Goal: Information Seeking & Learning: Learn about a topic

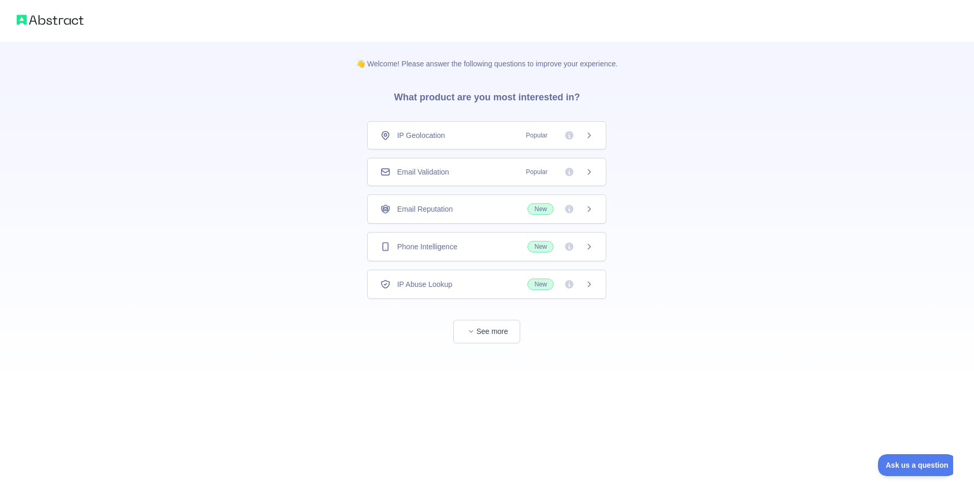
drag, startPoint x: 499, startPoint y: 353, endPoint x: 502, endPoint y: 345, distance: 8.9
click at [499, 352] on div "👋 Welcome! Please answer the following questions to improve your experience. Wh…" at bounding box center [486, 213] width 295 height 343
click at [502, 341] on button "See more" at bounding box center [486, 331] width 67 height 23
click at [497, 210] on div "Email Reputation New" at bounding box center [486, 208] width 213 height 11
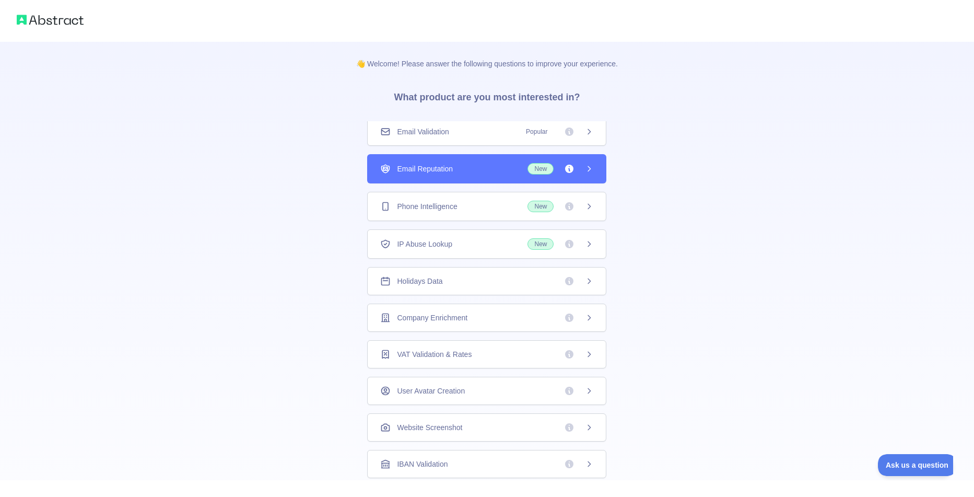
scroll to position [86, 0]
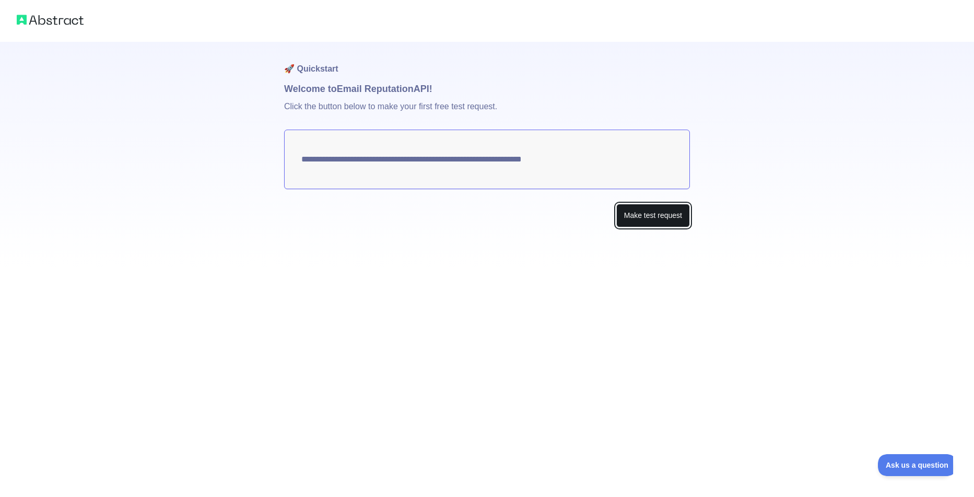
click at [644, 223] on button "Make test request" at bounding box center [653, 215] width 74 height 23
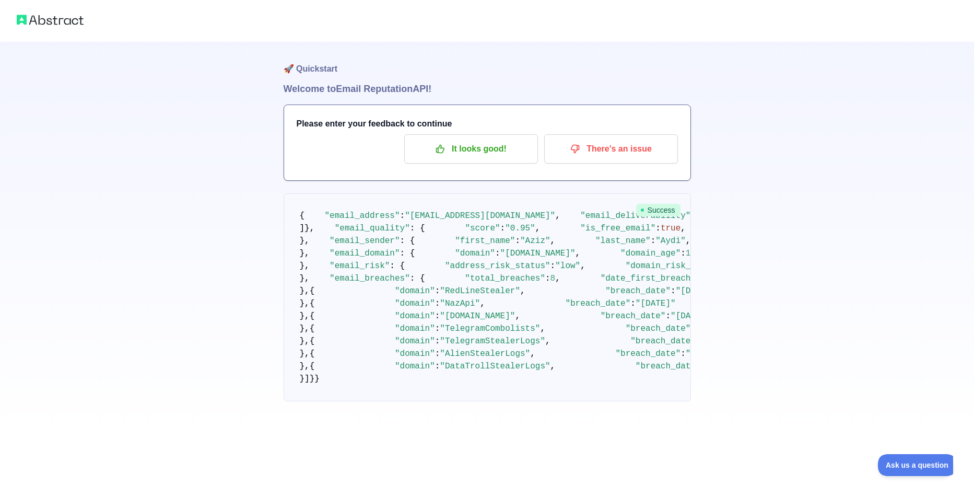
click at [540, 131] on div "Please enter your feedback to continue It looks good! There's an issue" at bounding box center [487, 142] width 406 height 75
click at [507, 152] on p "It looks good!" at bounding box center [471, 149] width 118 height 18
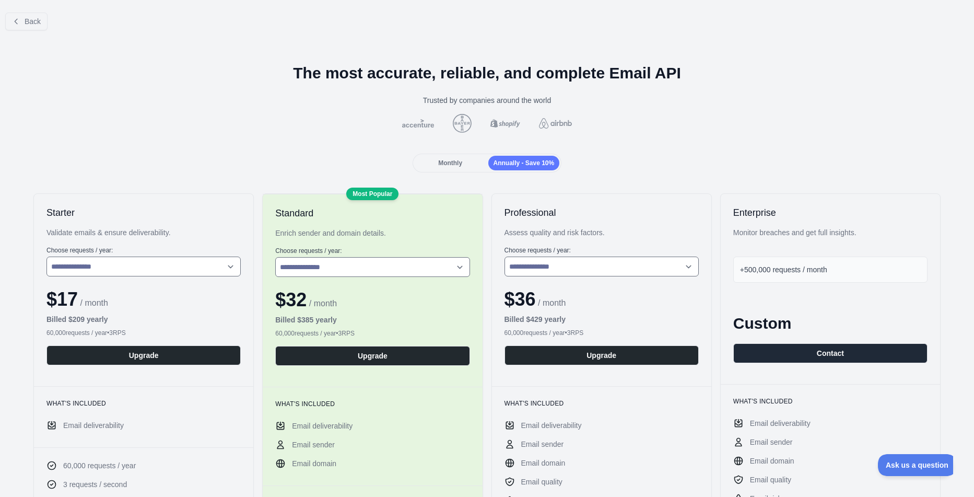
click at [468, 164] on div "Monthly" at bounding box center [451, 163] width 72 height 15
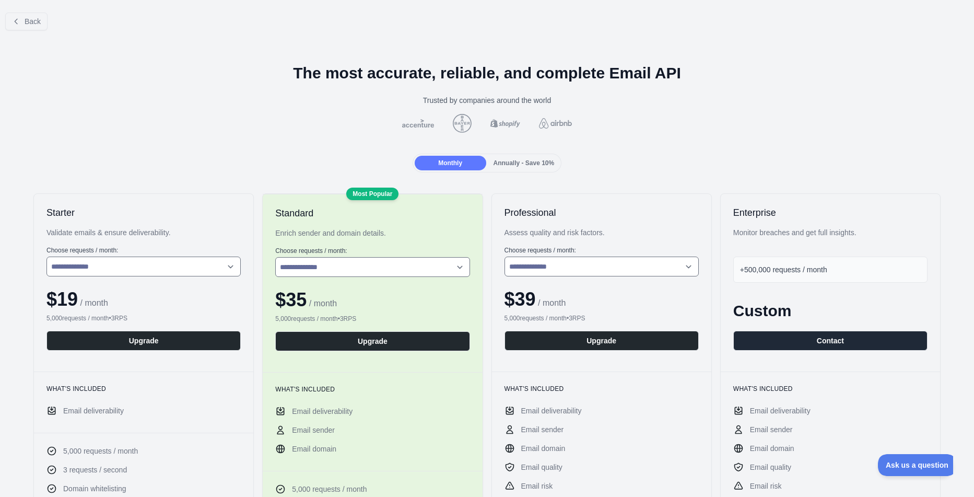
click at [504, 160] on span "Annually - Save 10%" at bounding box center [523, 162] width 61 height 7
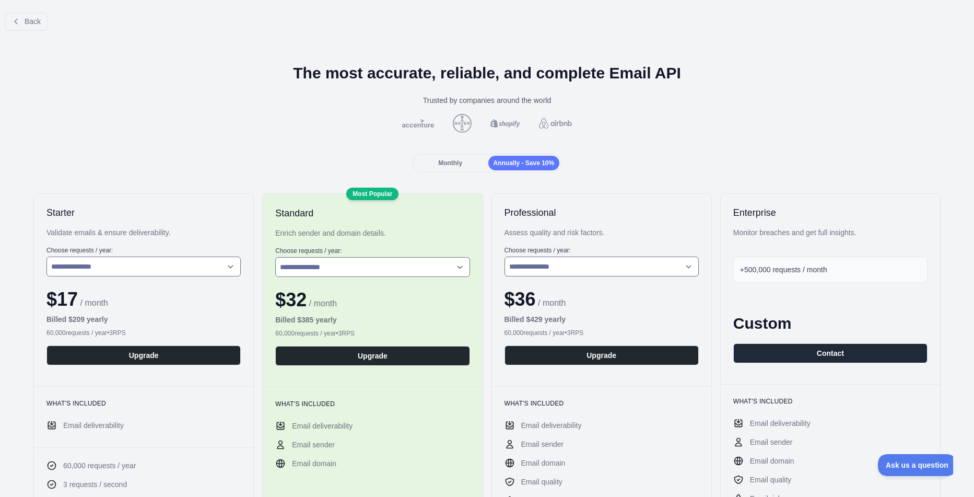
click at [85, 28] on div "Back" at bounding box center [487, 21] width 974 height 34
click at [49, 25] on div "Back" at bounding box center [487, 21] width 974 height 34
click at [440, 169] on div "Monthly" at bounding box center [451, 163] width 72 height 15
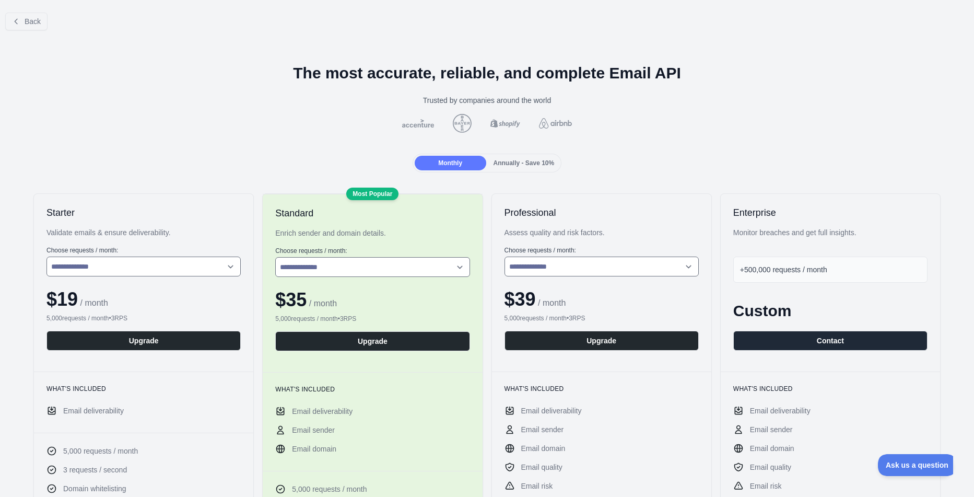
click at [490, 119] on img at bounding box center [505, 123] width 34 height 8
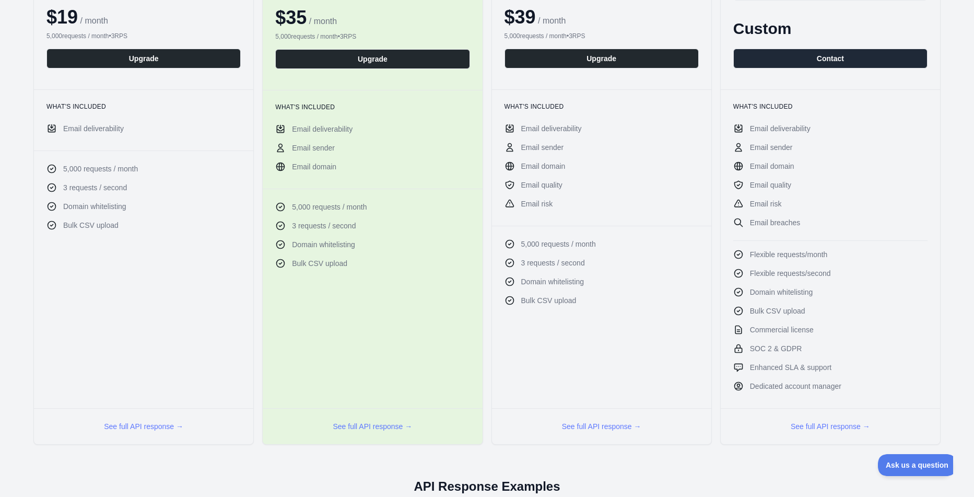
scroll to position [56, 0]
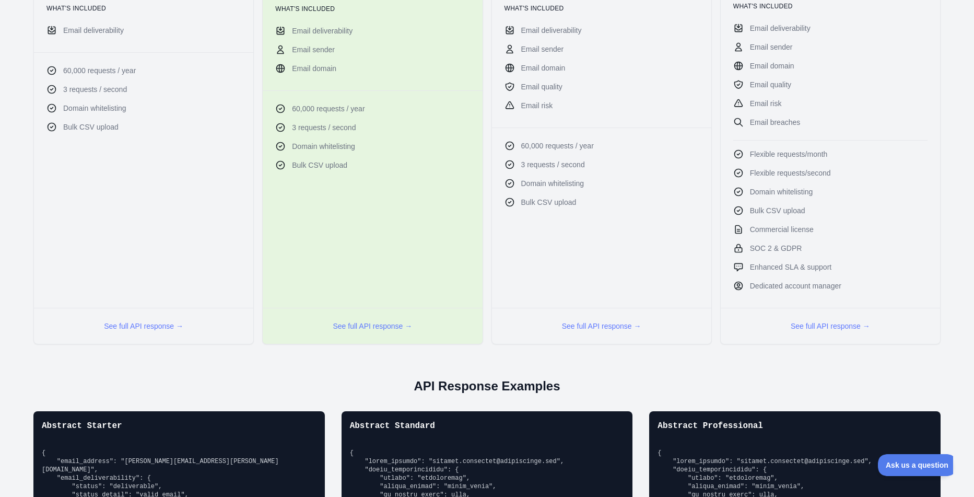
scroll to position [620, 0]
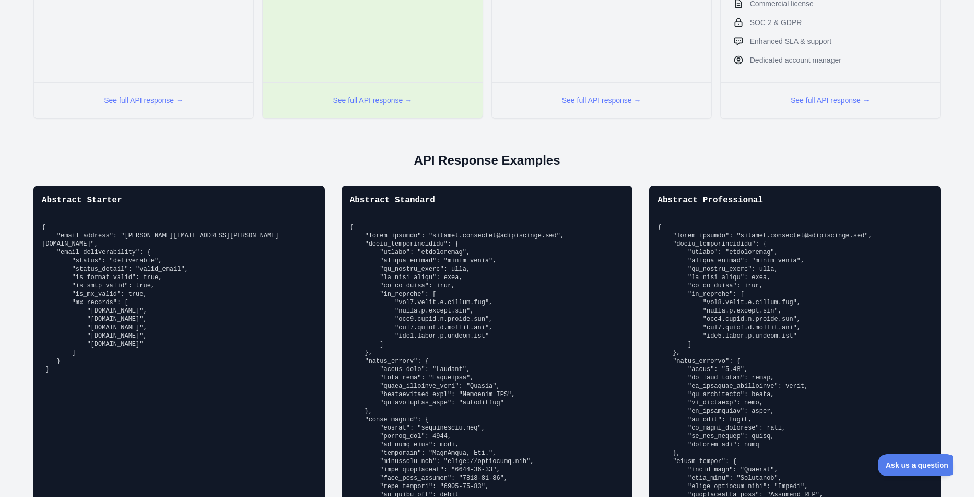
click at [564, 290] on pre at bounding box center [487, 369] width 275 height 292
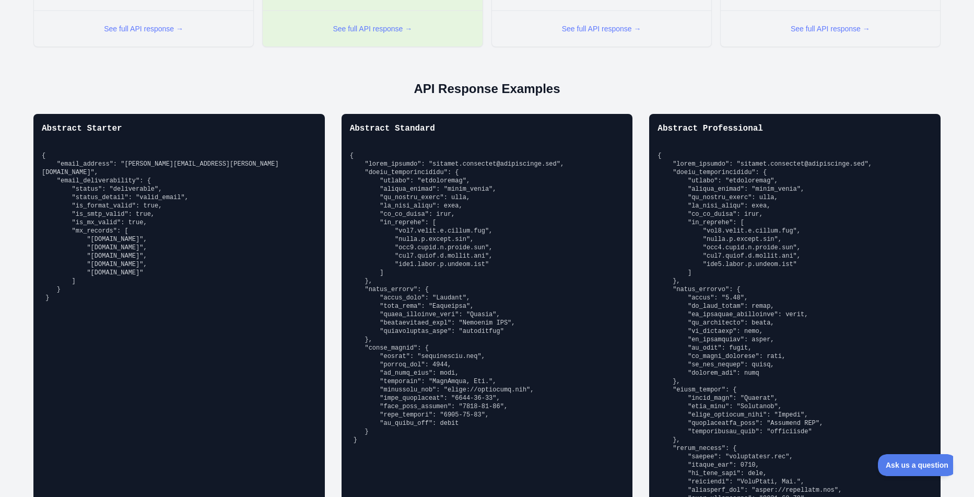
scroll to position [733, 0]
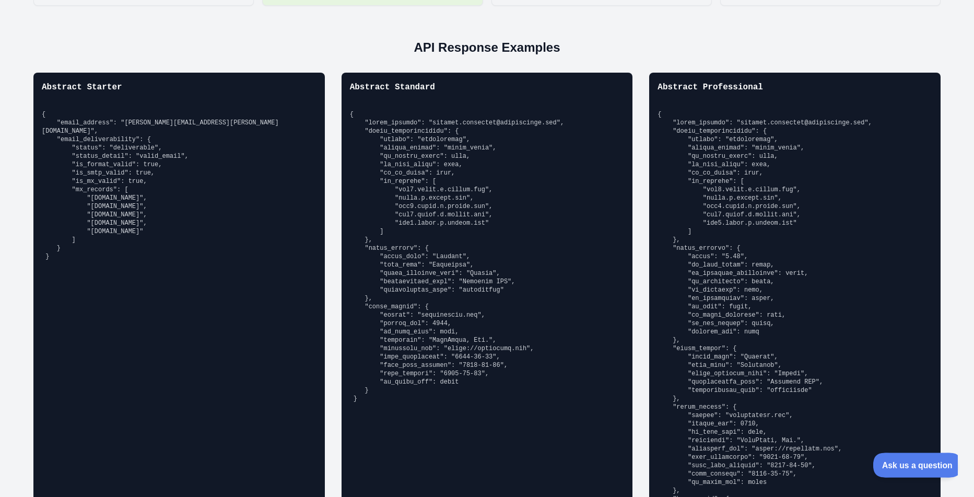
click at [927, 467] on span "Ask us a question" at bounding box center [912, 462] width 78 height 7
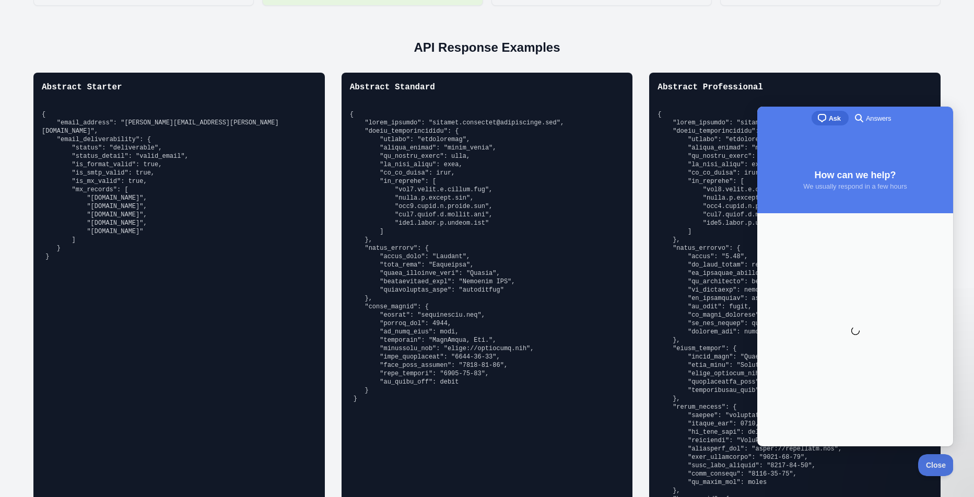
scroll to position [0, 0]
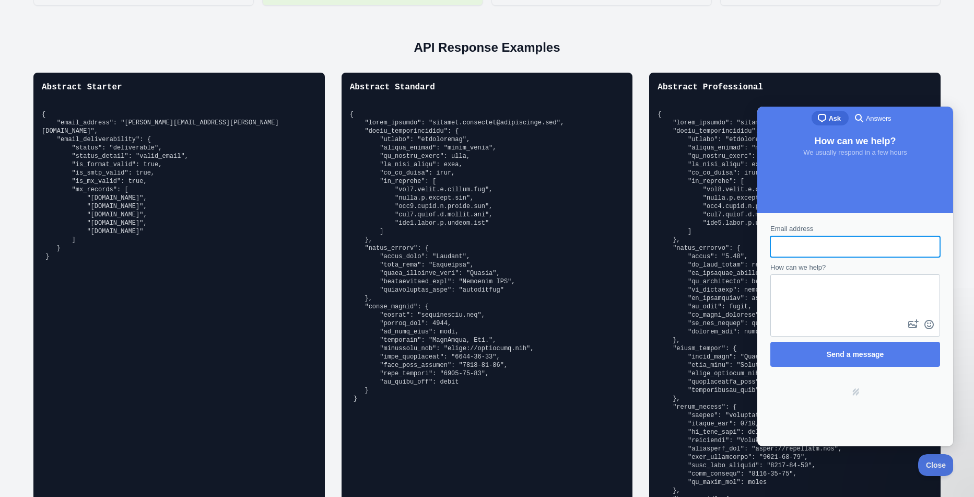
drag, startPoint x: 832, startPoint y: 89, endPoint x: 838, endPoint y: 103, distance: 15.7
click at [838, 103] on div "Abstract Professional" at bounding box center [794, 334] width 291 height 522
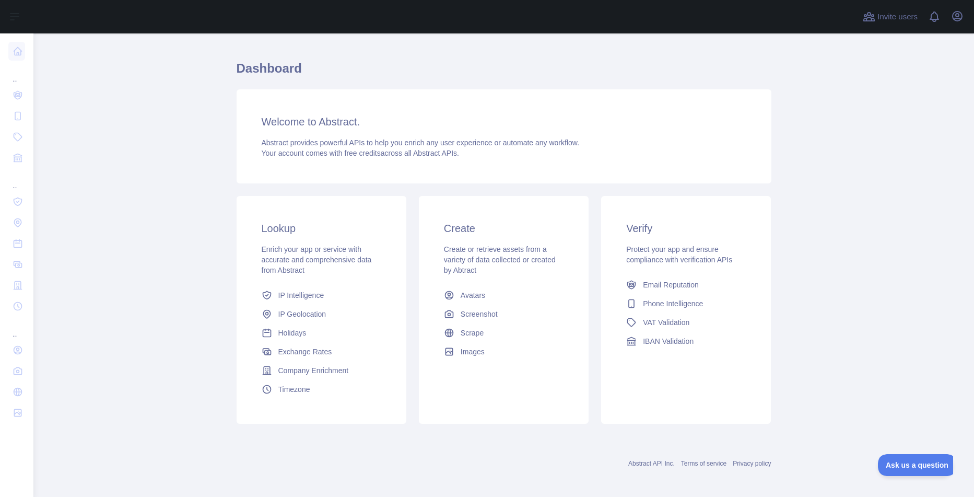
scroll to position [23, 0]
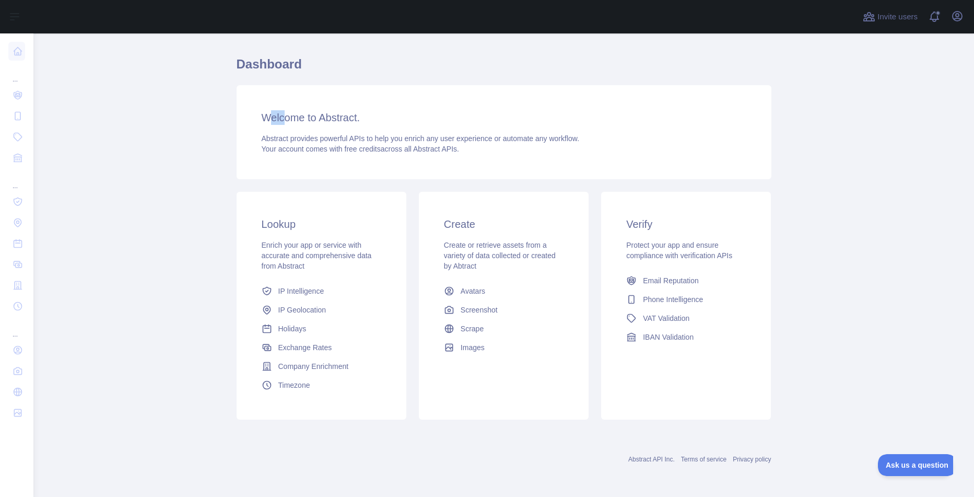
drag, startPoint x: 269, startPoint y: 119, endPoint x: 284, endPoint y: 122, distance: 15.1
click at [284, 122] on h3 "Welcome to Abstract." at bounding box center [504, 117] width 485 height 15
click at [960, 19] on icon "button" at bounding box center [956, 15] width 9 height 9
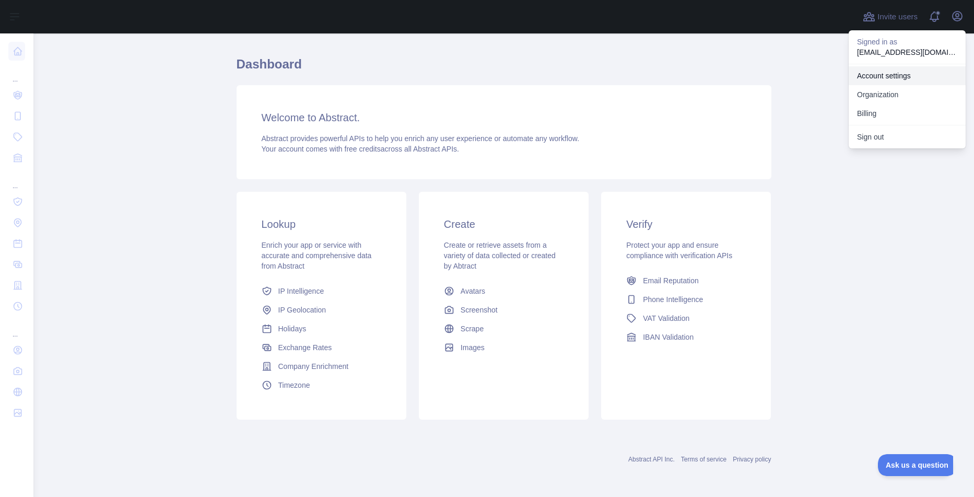
click at [904, 80] on link "Account settings" at bounding box center [906, 75] width 117 height 19
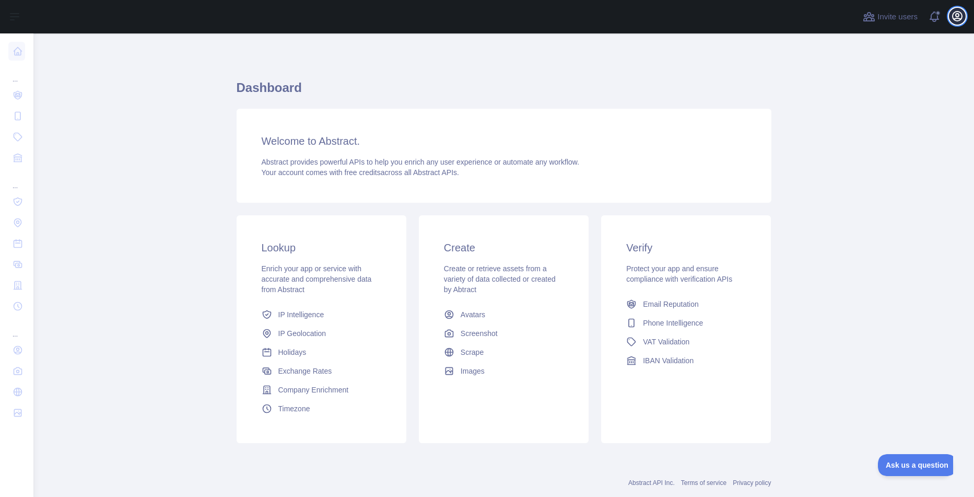
click at [954, 20] on icon "button" at bounding box center [956, 15] width 9 height 9
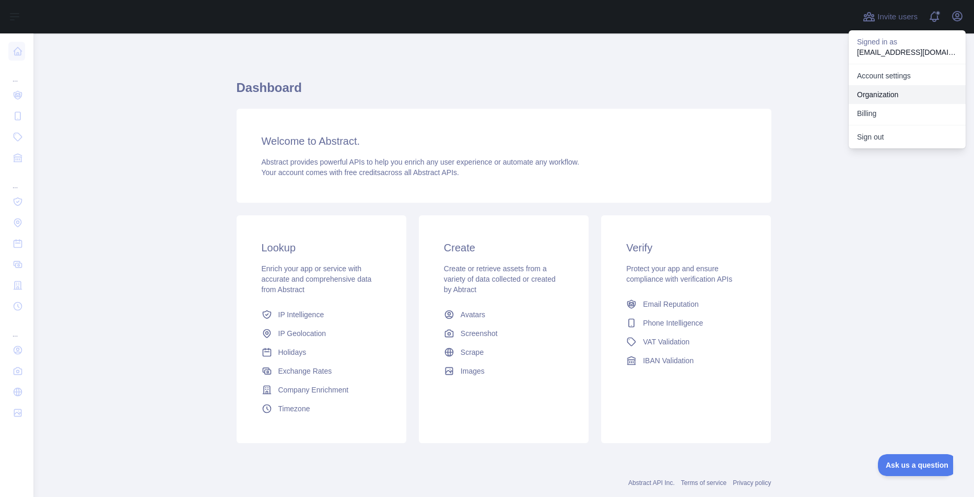
click at [902, 96] on link "Organization" at bounding box center [906, 94] width 117 height 19
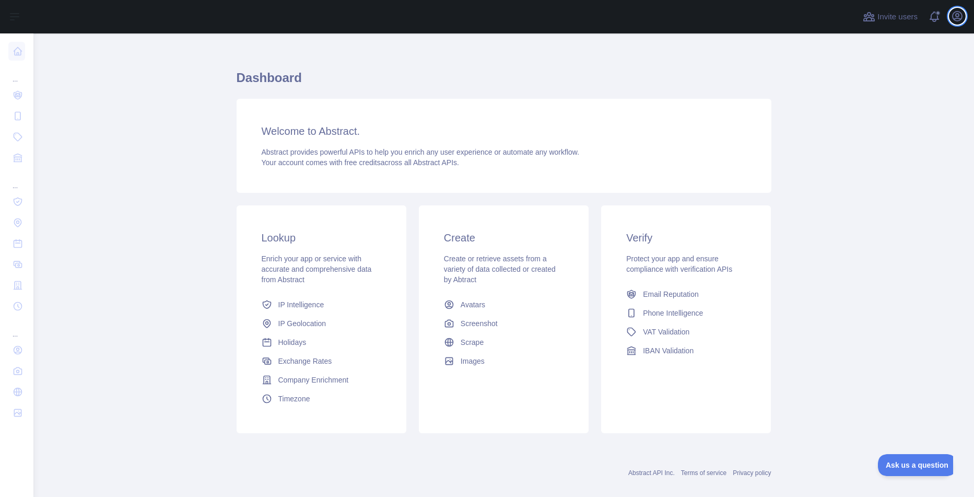
scroll to position [23, 0]
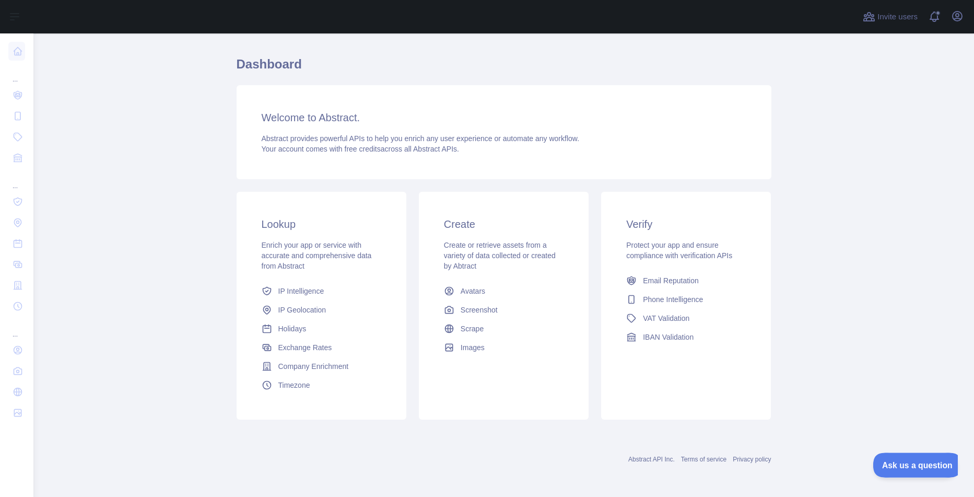
click at [898, 459] on span "Ask us a question" at bounding box center [912, 462] width 78 height 7
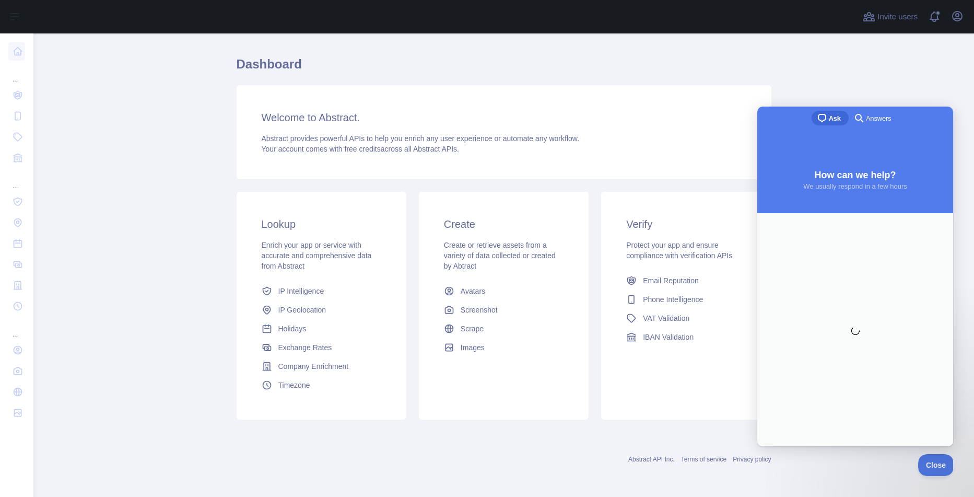
scroll to position [0, 0]
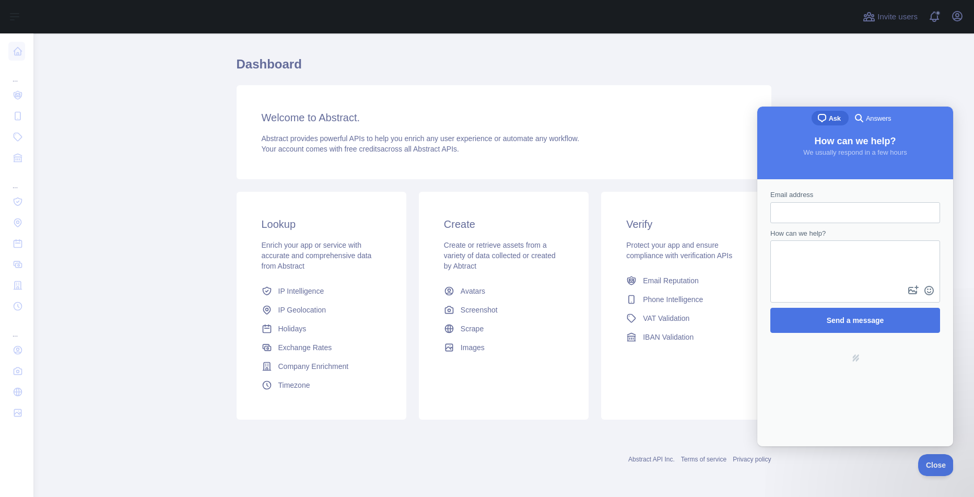
click at [857, 340] on div "Powered by Help Scout hs-logo" at bounding box center [855, 358] width 190 height 40
click at [825, 206] on input "Email address" at bounding box center [854, 212] width 153 height 19
type input "**********"
click at [833, 257] on textarea "How can we help?" at bounding box center [855, 262] width 168 height 42
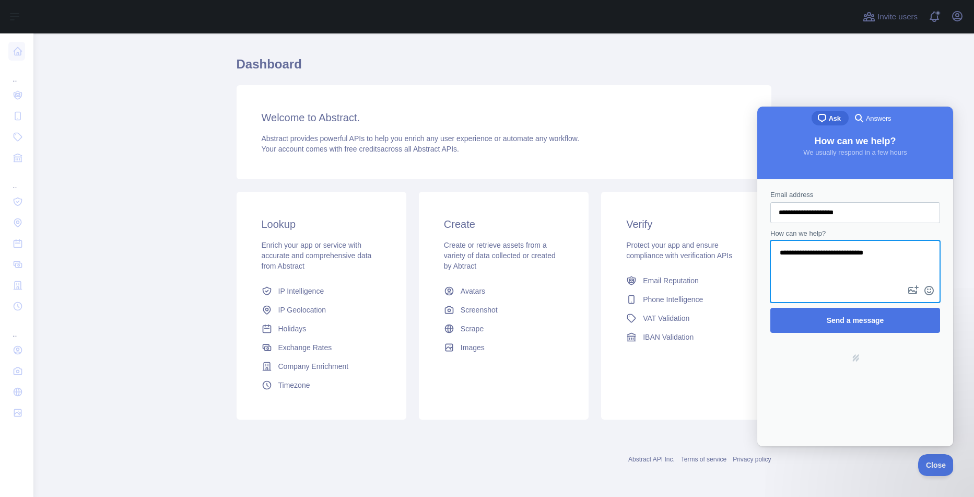
type textarea "**********"
click at [823, 314] on span "Send a message" at bounding box center [855, 320] width 147 height 24
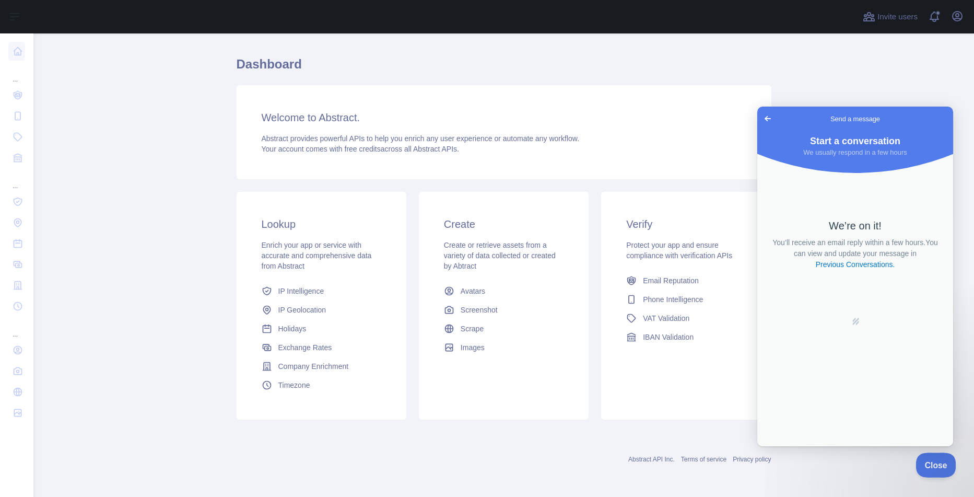
click at [935, 468] on button "Close" at bounding box center [933, 463] width 36 height 22
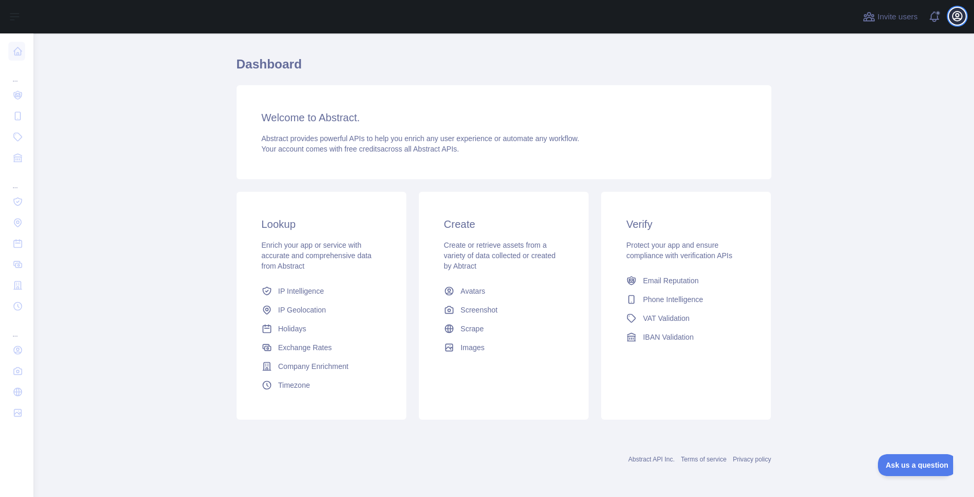
click at [954, 17] on icon "button" at bounding box center [957, 16] width 13 height 13
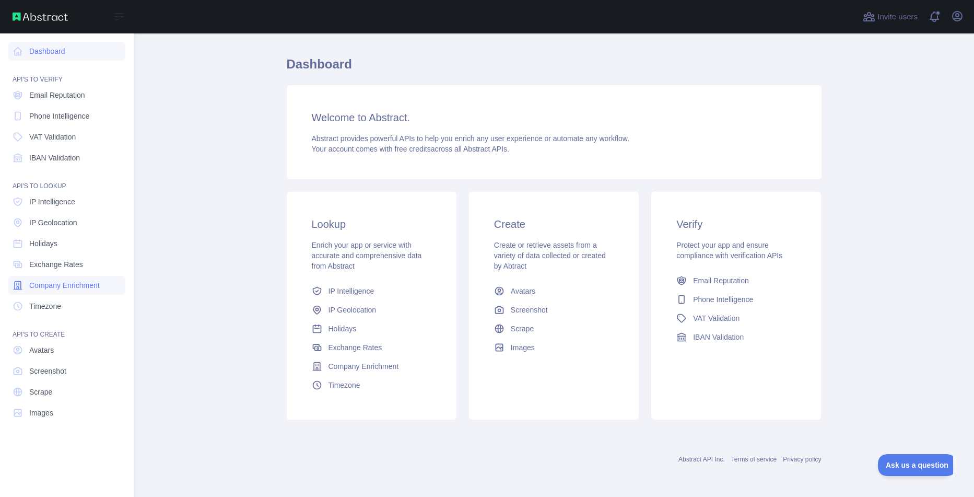
click at [85, 291] on link "Company Enrichment" at bounding box center [66, 285] width 117 height 19
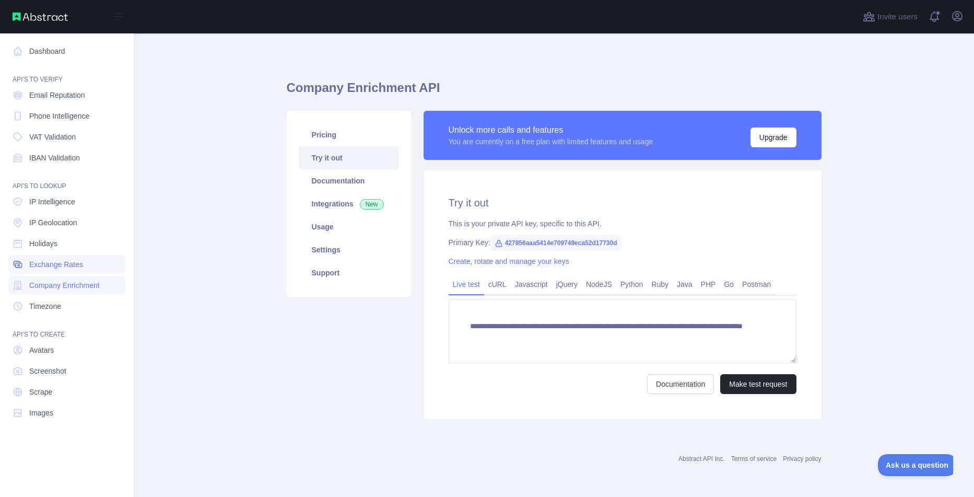
click at [89, 259] on link "Exchange Rates" at bounding box center [66, 264] width 117 height 19
type textarea "**********"
click at [88, 253] on nav "Dashboard API'S TO VERIFY Email Reputation Phone Intelligence VAT Validation IB…" at bounding box center [66, 256] width 117 height 446
click at [85, 246] on link "Holidays" at bounding box center [66, 243] width 117 height 19
click at [84, 229] on link "IP Geolocation" at bounding box center [66, 222] width 117 height 19
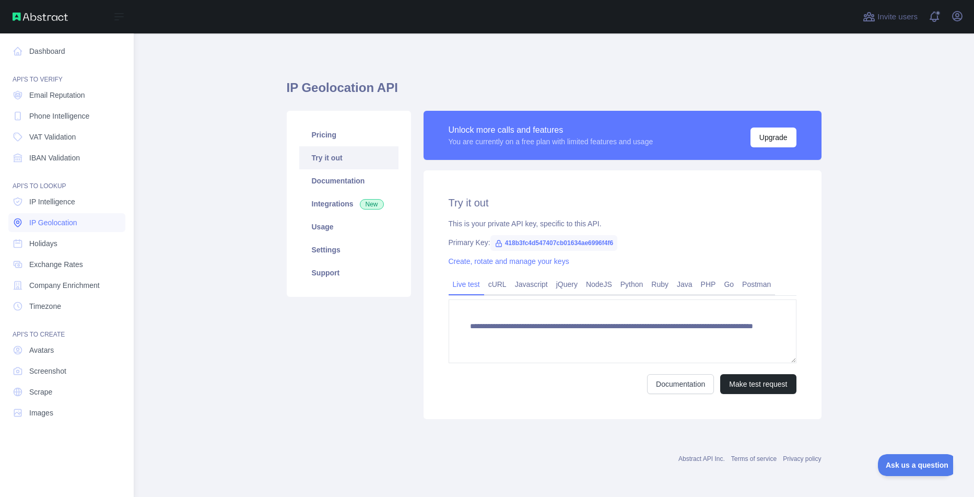
click at [79, 219] on link "IP Geolocation" at bounding box center [66, 222] width 117 height 19
click at [75, 205] on span "IP Intelligence" at bounding box center [52, 201] width 46 height 10
click at [76, 312] on link "Timezone" at bounding box center [66, 306] width 117 height 19
click at [65, 209] on link "IP Intelligence" at bounding box center [66, 201] width 117 height 19
click at [57, 101] on link "Email Reputation" at bounding box center [66, 95] width 117 height 19
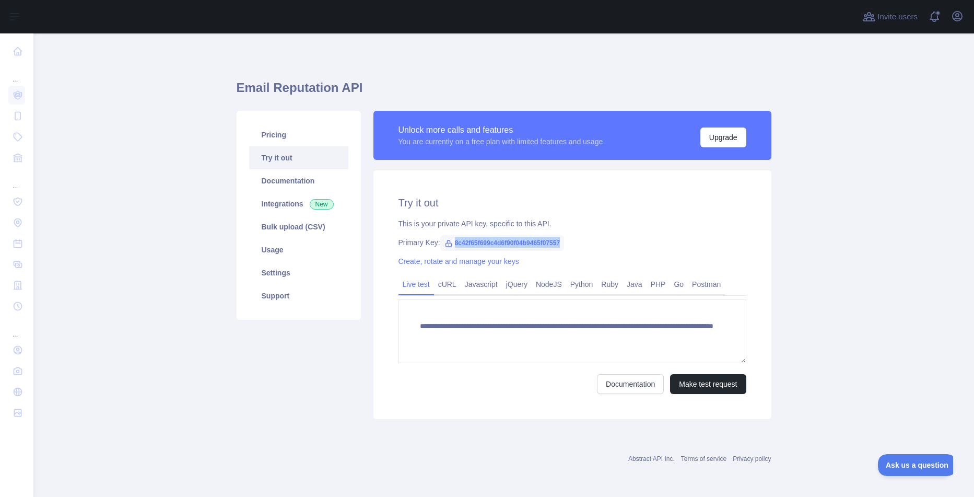
drag, startPoint x: 563, startPoint y: 240, endPoint x: 455, endPoint y: 242, distance: 107.6
click at [455, 242] on span "8c42f65f699c4d6f90f04b9465f07557" at bounding box center [502, 243] width 124 height 16
copy span "8c42f65f699c4d6f90f04b9465f07557"
click at [466, 243] on span "8c42f65f699c4d6f90f04b9465f07557" at bounding box center [502, 243] width 124 height 16
drag, startPoint x: 449, startPoint y: 241, endPoint x: 456, endPoint y: 241, distance: 7.3
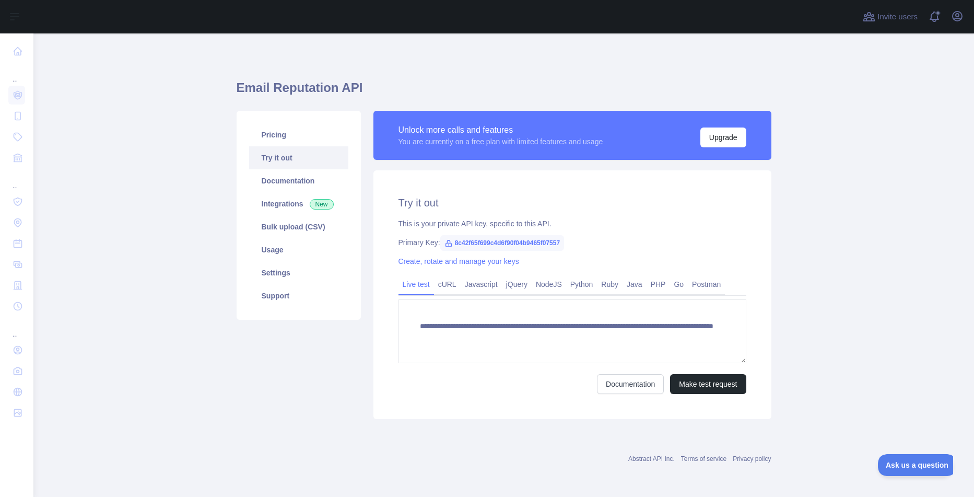
click at [454, 241] on span "8c42f65f699c4d6f90f04b9465f07557" at bounding box center [502, 243] width 124 height 16
drag, startPoint x: 456, startPoint y: 241, endPoint x: 534, endPoint y: 247, distance: 78.6
click at [534, 247] on span "8c42f65f699c4d6f90f04b9465f07557" at bounding box center [502, 243] width 124 height 16
drag, startPoint x: 534, startPoint y: 247, endPoint x: 543, endPoint y: 242, distance: 10.3
click at [539, 244] on span "8c42f65f699c4d6f90f04b9465f07557" at bounding box center [502, 243] width 124 height 16
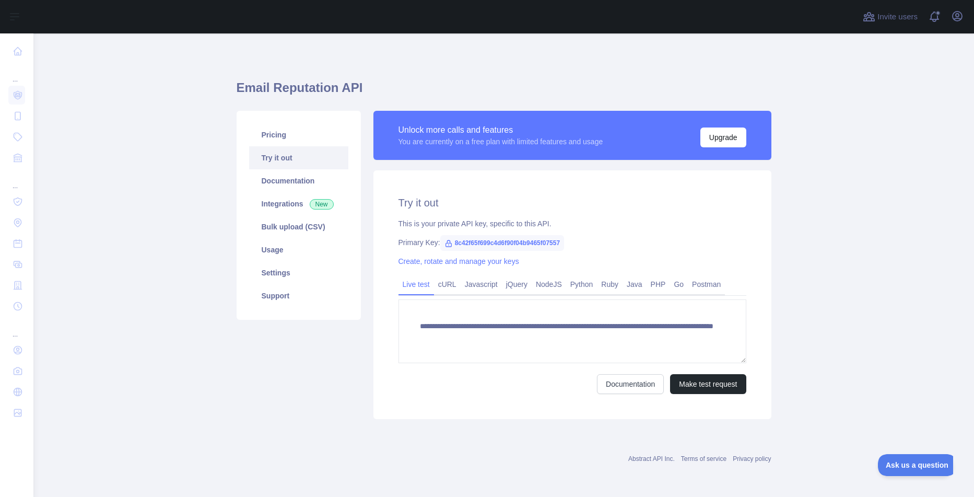
click at [561, 240] on span "8c42f65f699c4d6f90f04b9465f07557" at bounding box center [502, 243] width 124 height 16
drag, startPoint x: 561, startPoint y: 240, endPoint x: 524, endPoint y: 240, distance: 37.6
click at [524, 240] on span "8c42f65f699c4d6f90f04b9465f07557" at bounding box center [502, 243] width 124 height 16
copy span "8c42f65f699c4d6f90f04b9465f07557"
